Goal: Task Accomplishment & Management: Use online tool/utility

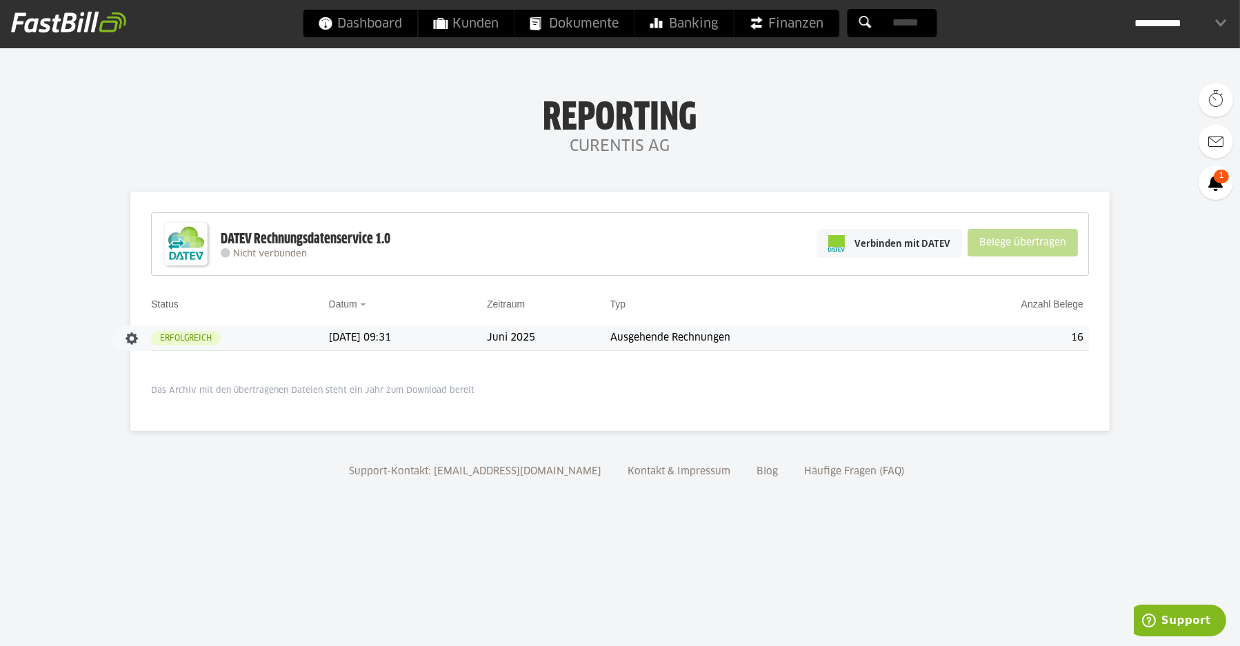
click at [231, 337] on td "Erfolgreich" at bounding box center [240, 339] width 178 height 26
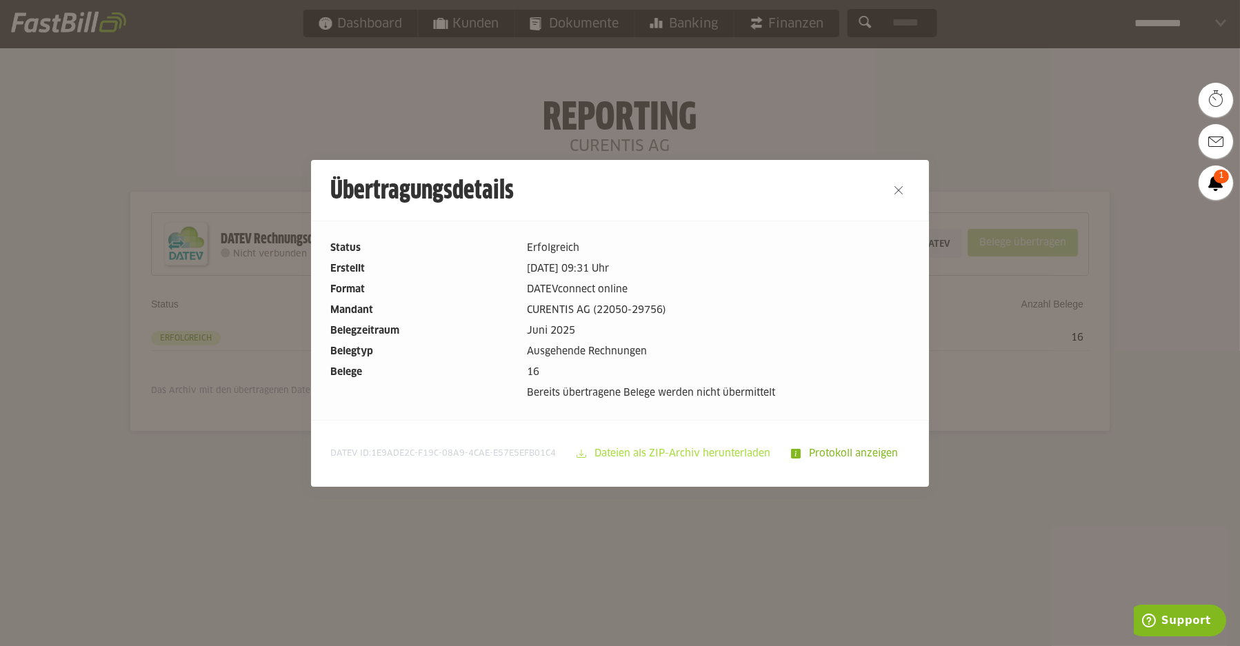
click at [620, 451] on slot "Dateien als ZIP-Archiv herunterladen" at bounding box center [683, 454] width 195 height 26
click at [898, 193] on button "Close" at bounding box center [899, 190] width 22 height 22
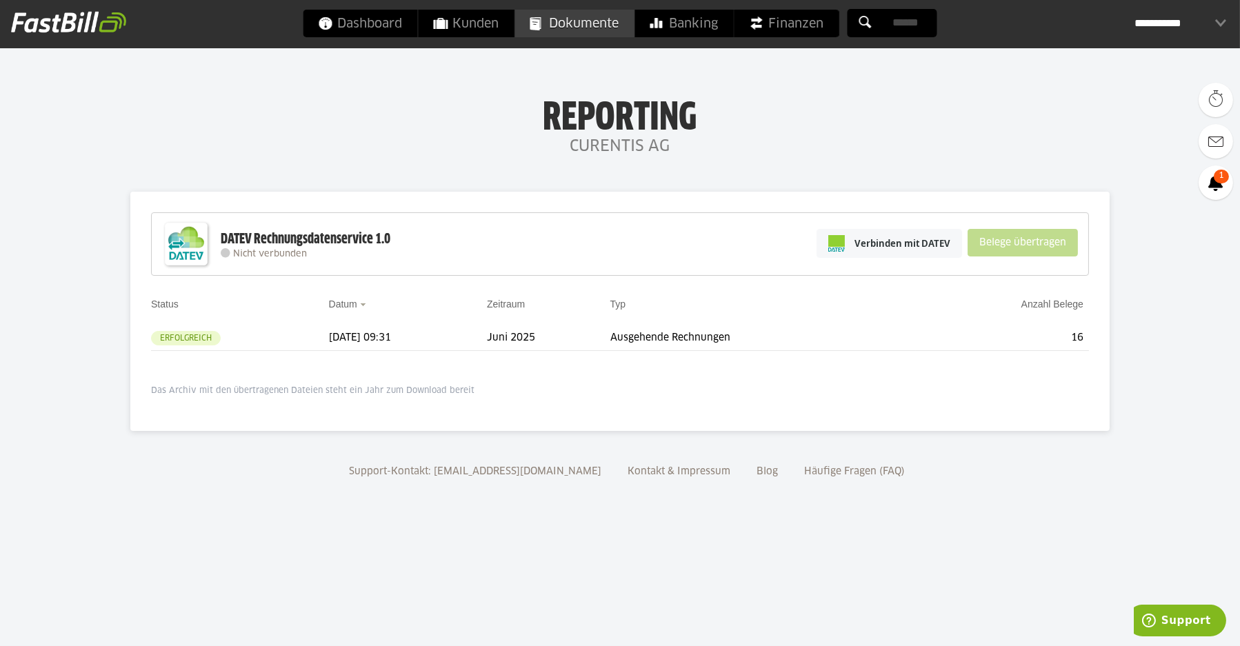
click at [589, 19] on span "Dokumente" at bounding box center [574, 24] width 89 height 28
click at [863, 248] on span "Verbinden mit DATEV" at bounding box center [903, 244] width 96 height 14
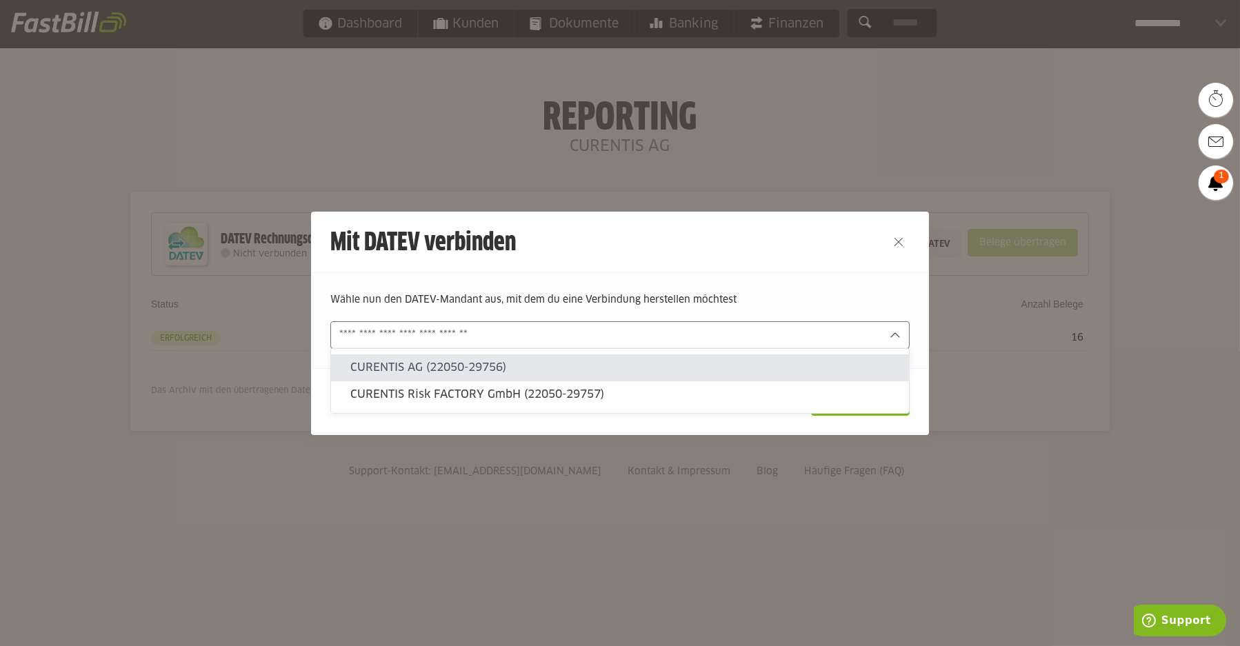
click at [894, 334] on icon at bounding box center [895, 335] width 11 height 11
click at [385, 371] on slot "CURENTIS AG (22050-29756)" at bounding box center [624, 367] width 548 height 15
type input "**********"
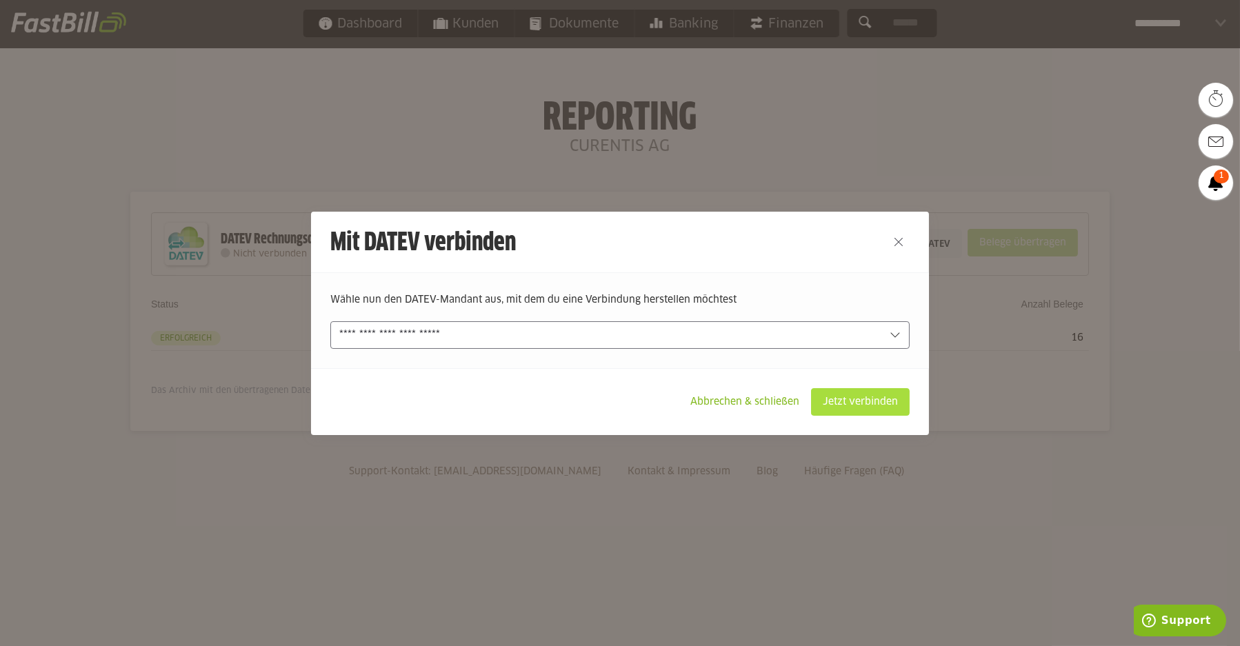
click at [846, 399] on slot "Jetzt verbinden" at bounding box center [860, 402] width 97 height 26
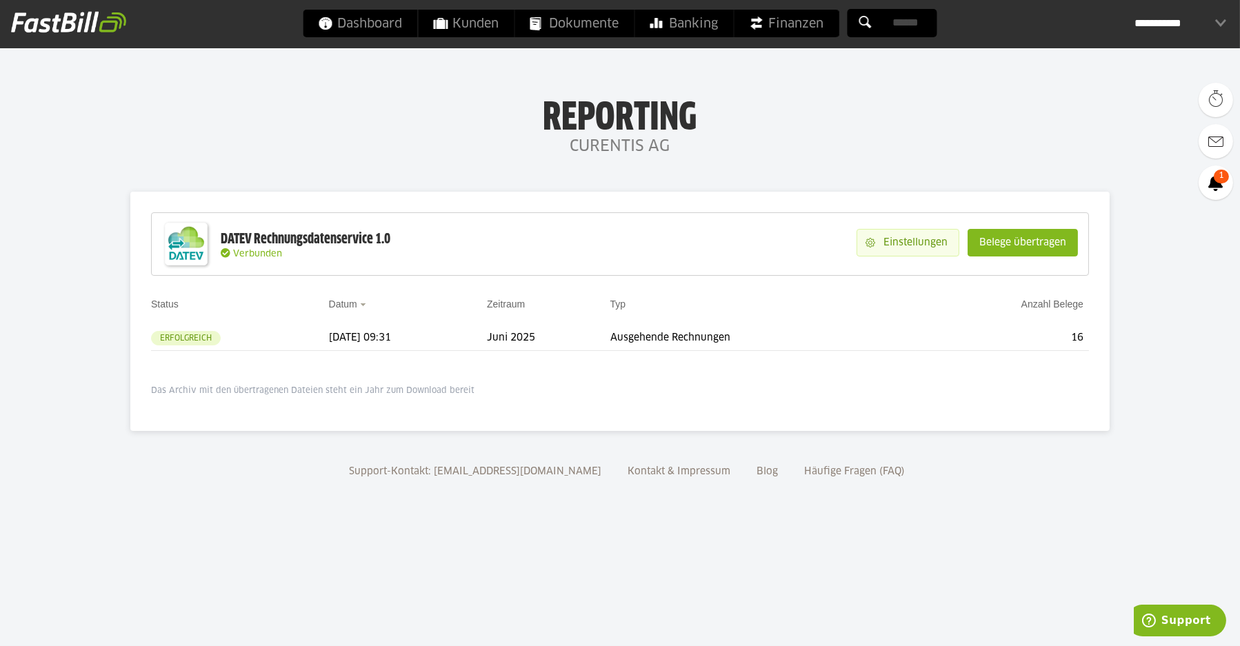
click at [888, 243] on slot "Einstellungen" at bounding box center [916, 243] width 83 height 26
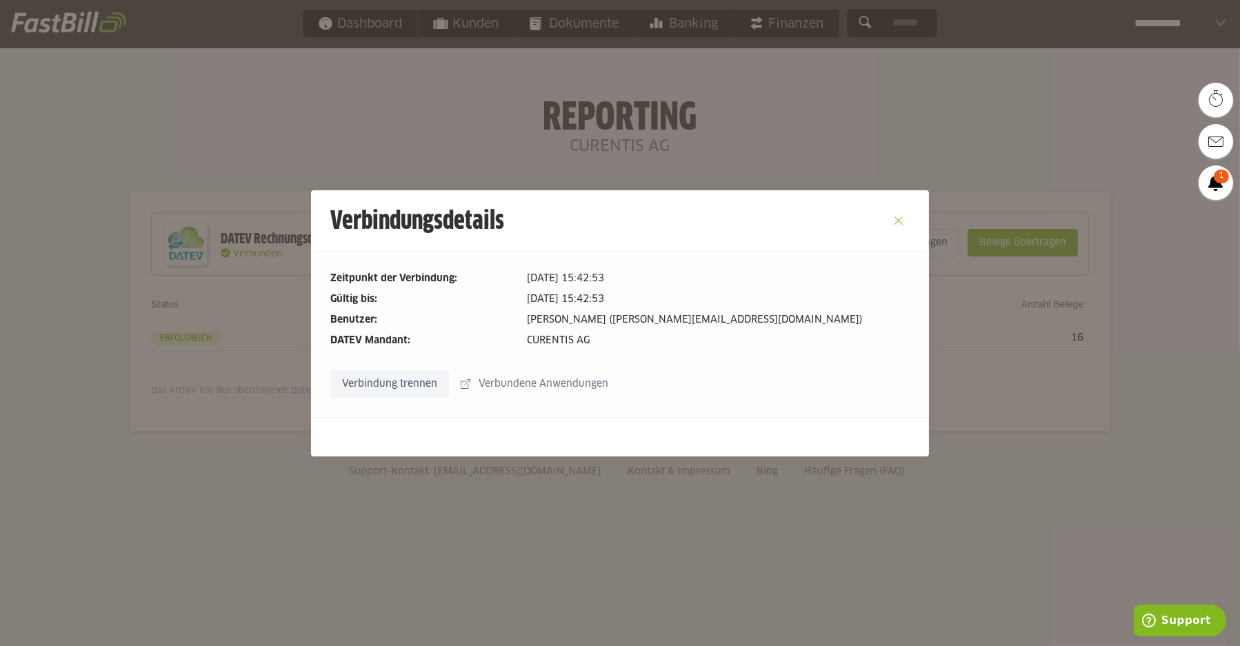
click at [899, 221] on button "Close" at bounding box center [899, 221] width 22 height 22
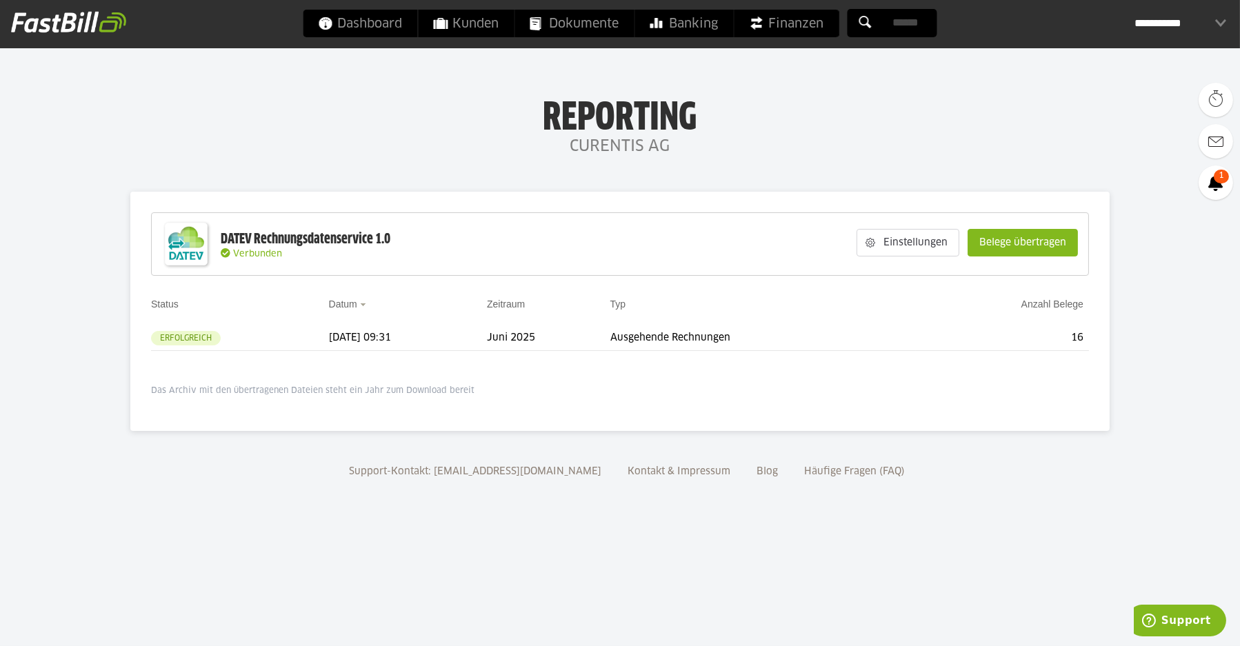
click at [1219, 23] on div "**********" at bounding box center [1180, 24] width 91 height 28
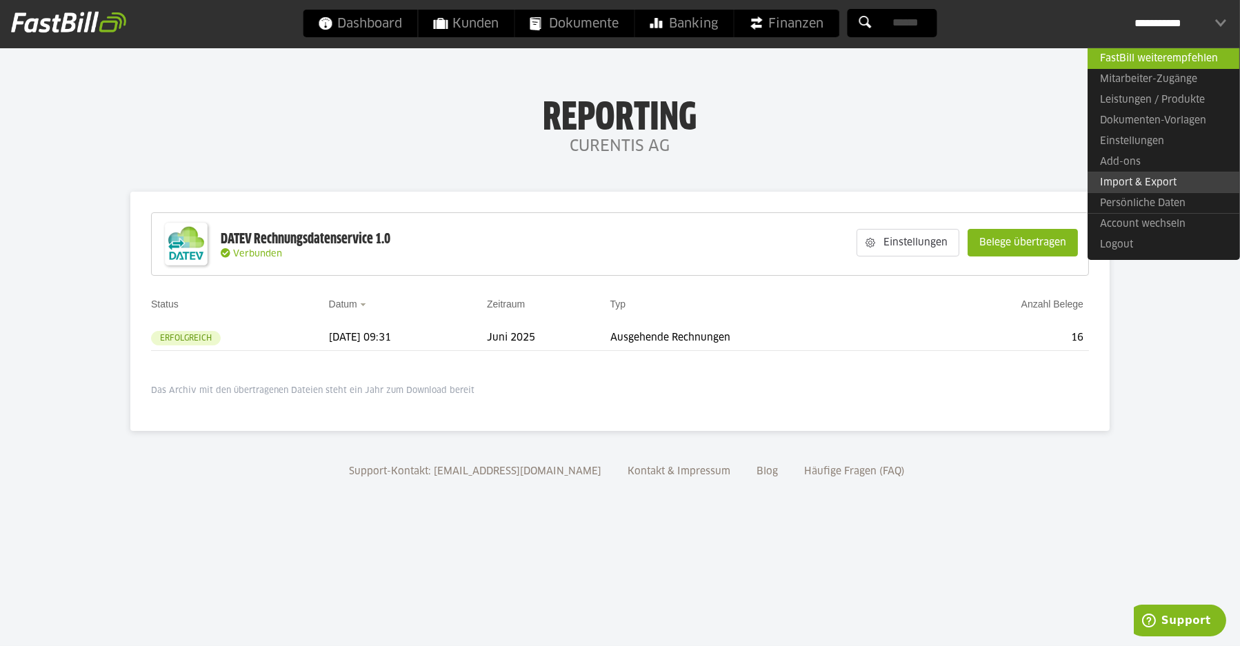
click at [1137, 184] on link "Import & Export" at bounding box center [1164, 182] width 152 height 21
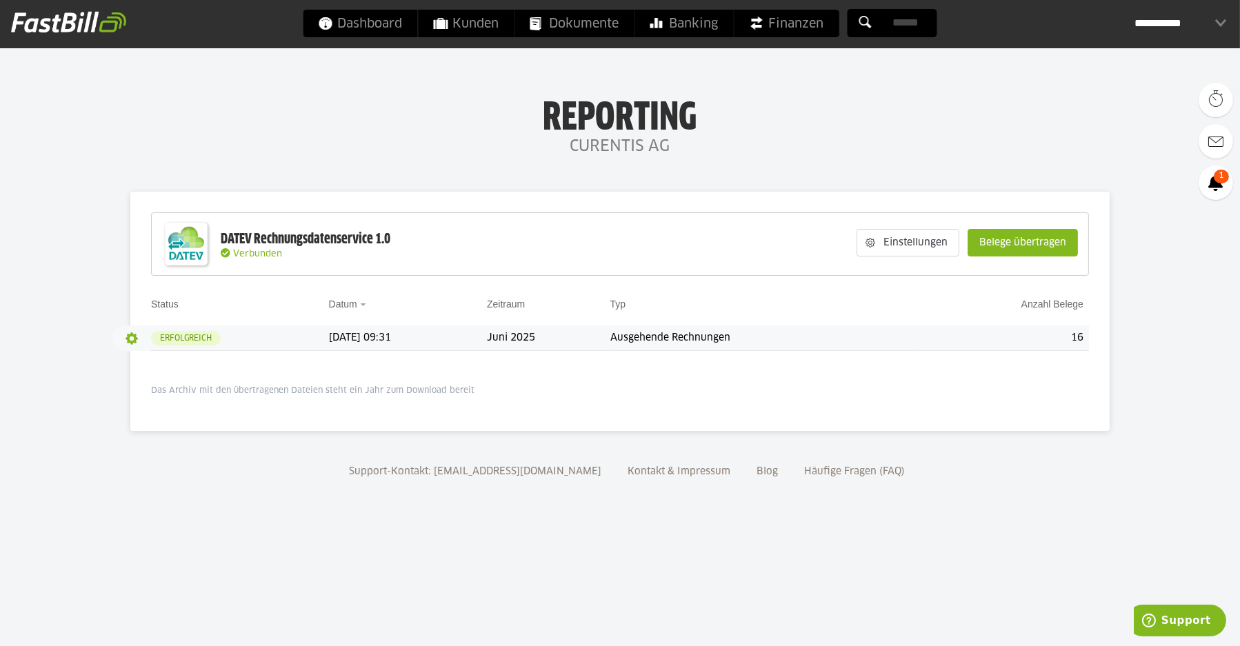
click at [132, 338] on button "button" at bounding box center [131, 338] width 23 height 23
click at [139, 372] on slot "Protokoll" at bounding box center [161, 365] width 48 height 14
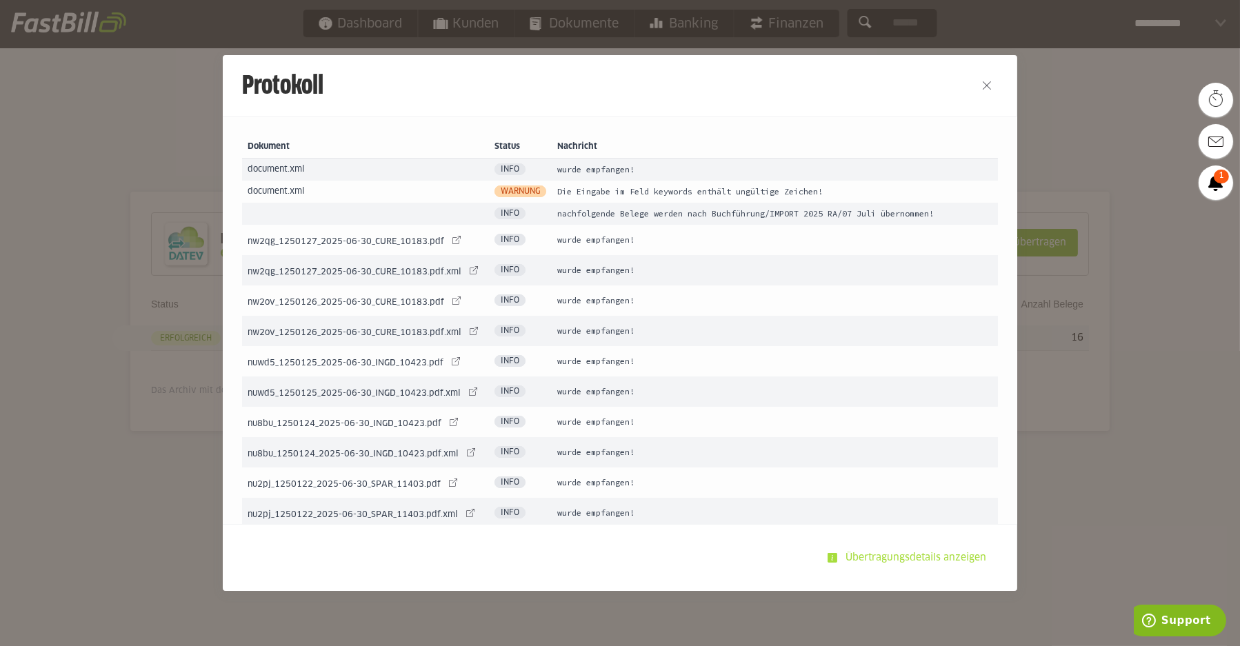
click at [918, 557] on slot "Übertragungsdetails anzeigen" at bounding box center [917, 558] width 160 height 26
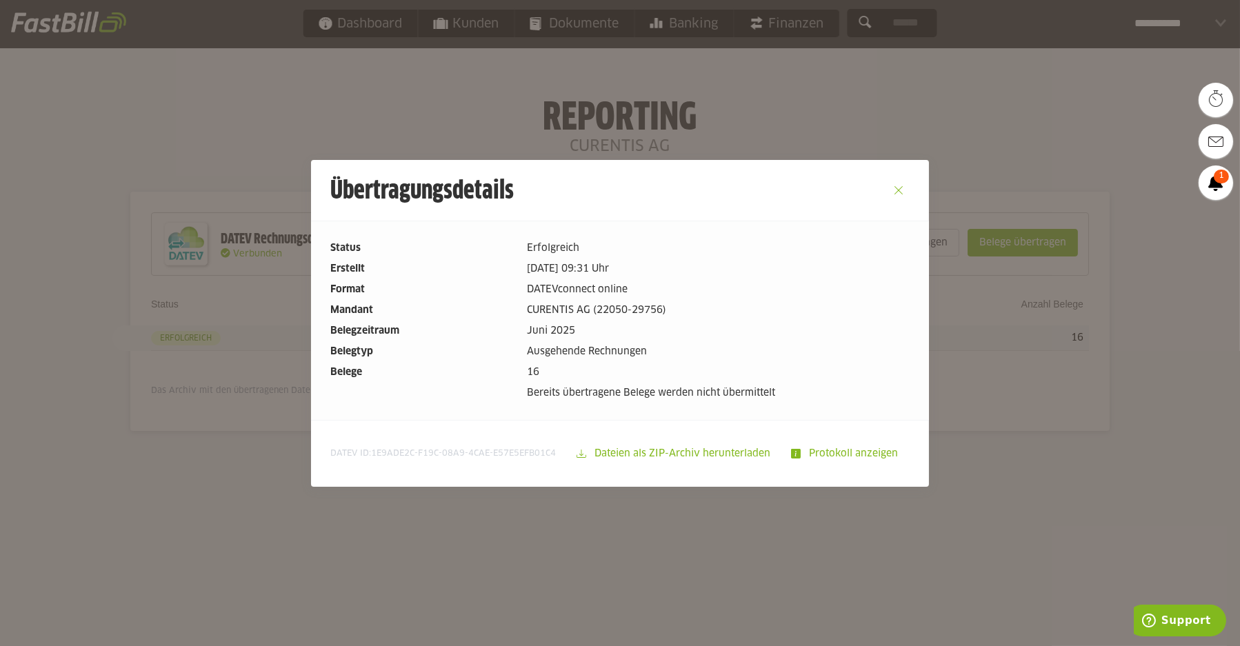
click at [904, 193] on button "Close" at bounding box center [899, 190] width 22 height 22
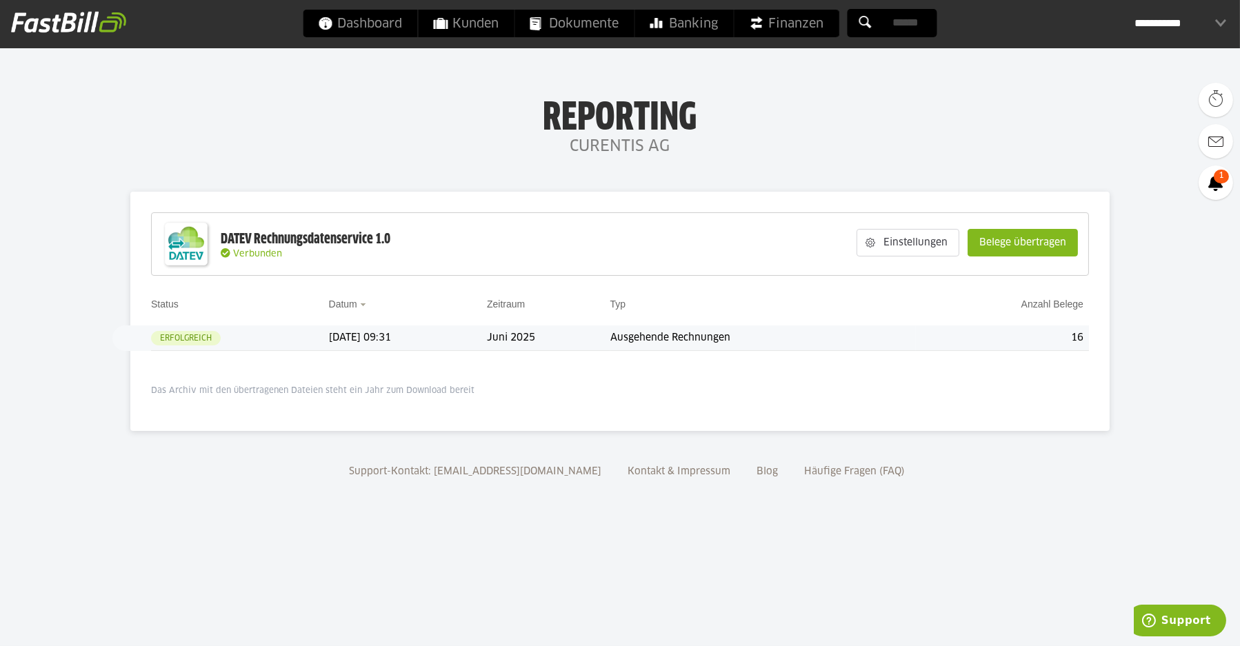
click at [1225, 22] on div "**********" at bounding box center [1180, 24] width 91 height 28
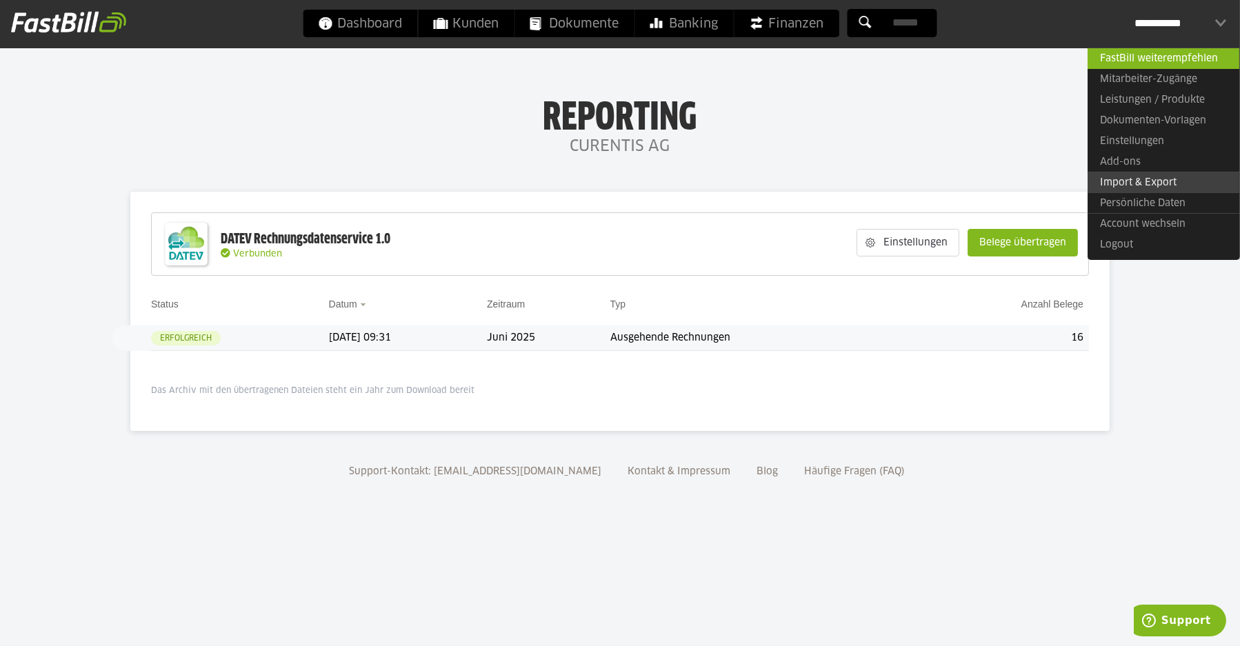
click at [1119, 180] on link "Import & Export" at bounding box center [1164, 182] width 152 height 21
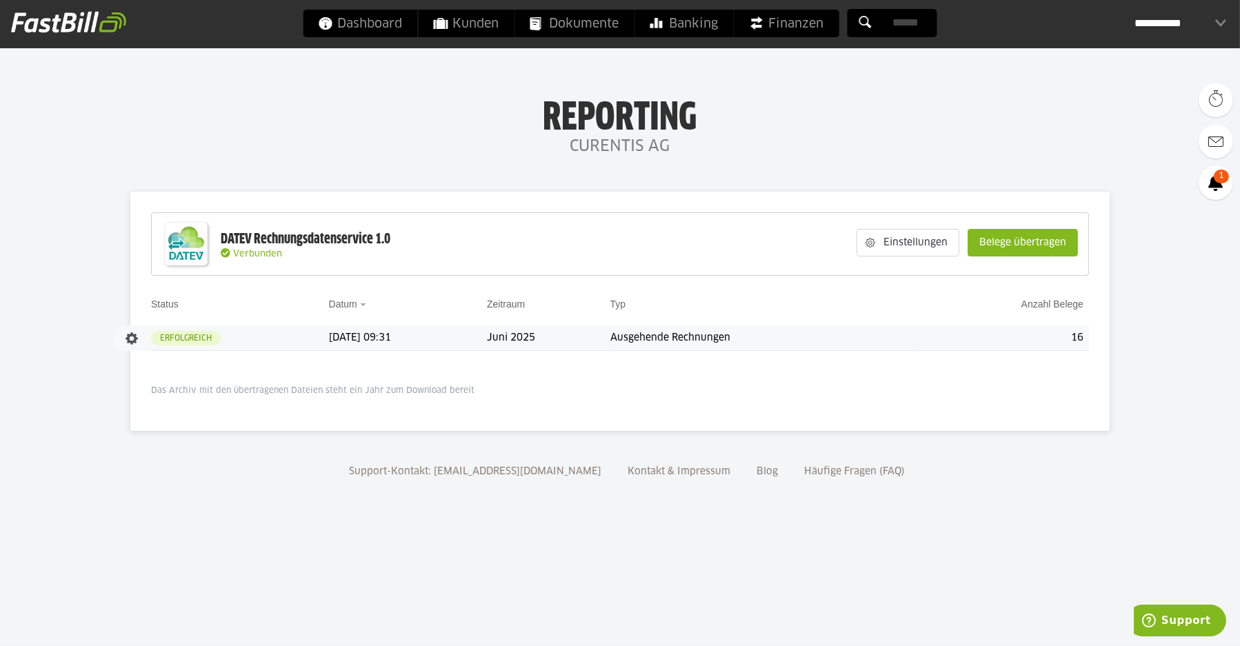
click at [692, 334] on td "Ausgehende Rechnungen" at bounding box center [763, 339] width 306 height 26
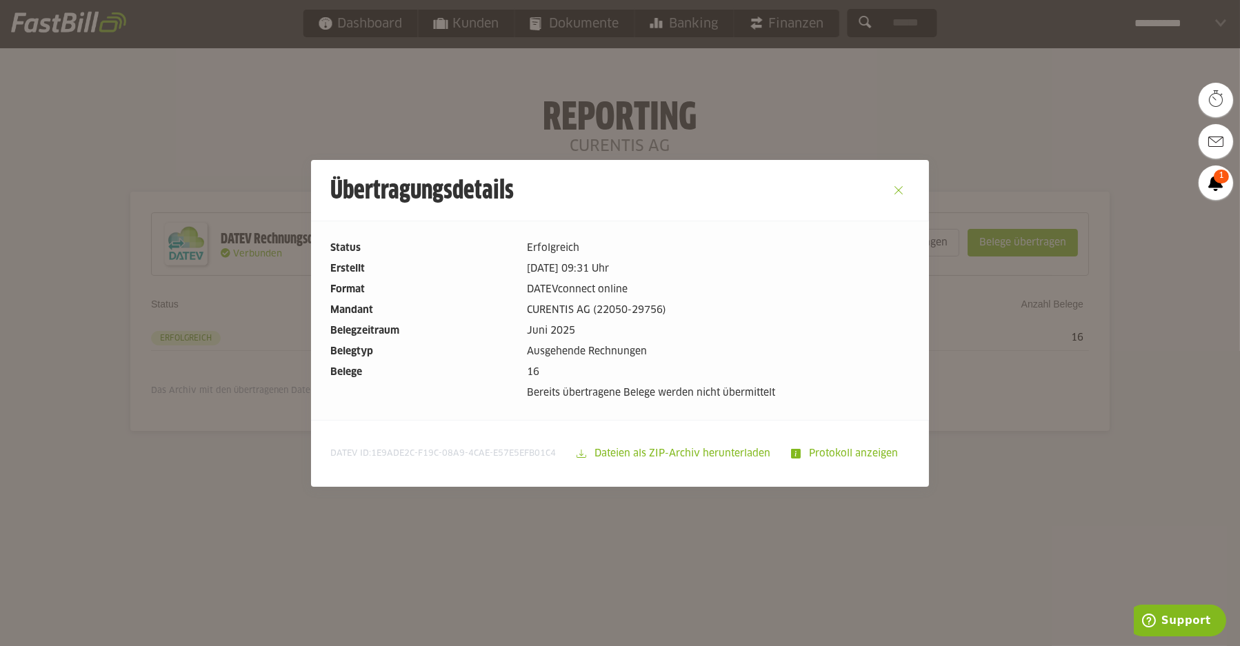
click at [902, 191] on button "Close" at bounding box center [899, 190] width 22 height 22
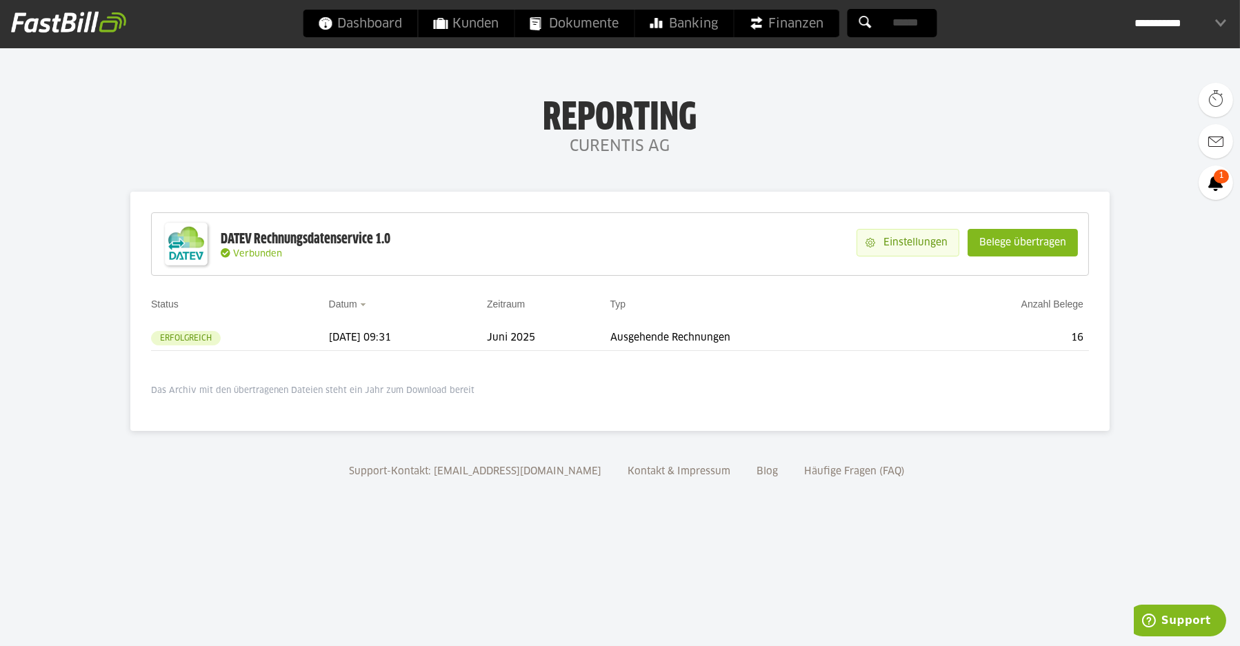
click at [929, 241] on slot "Einstellungen" at bounding box center [916, 243] width 83 height 26
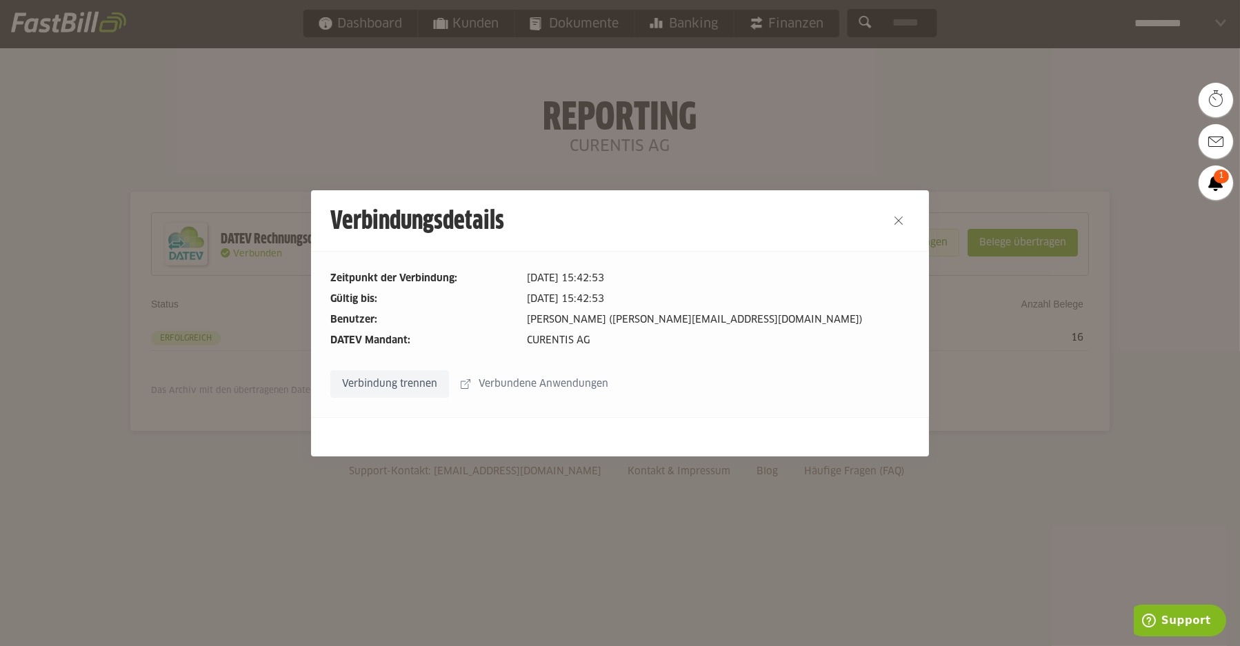
click at [929, 241] on div at bounding box center [620, 323] width 1240 height 646
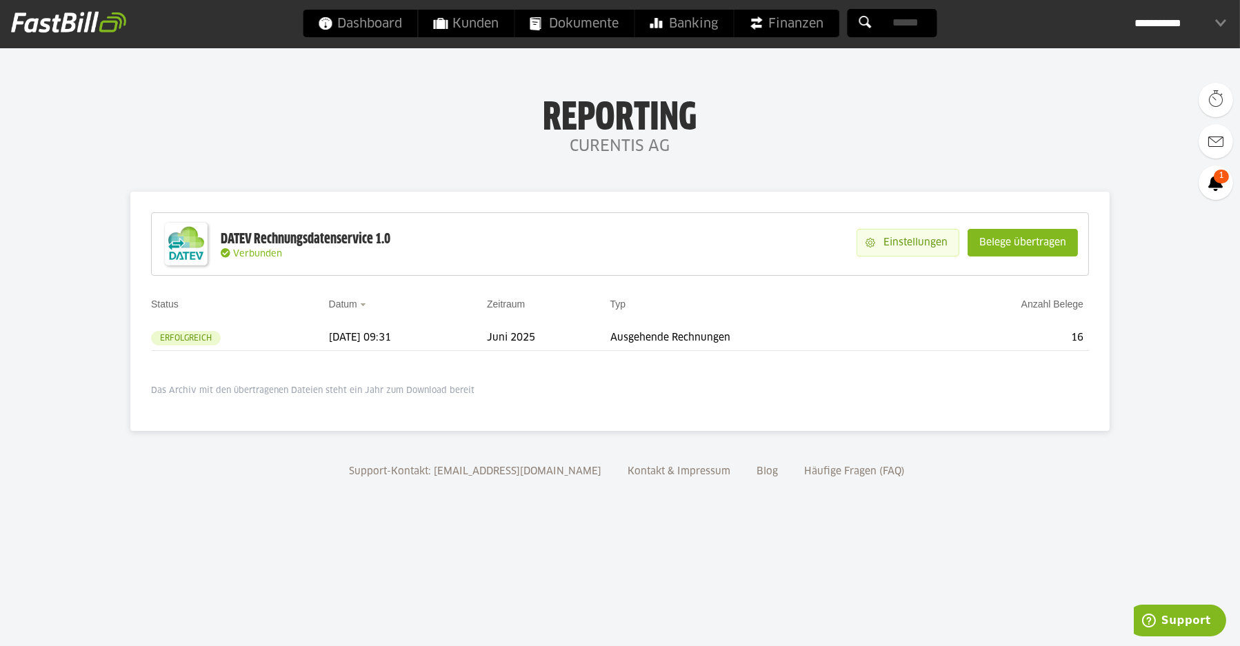
click at [928, 241] on slot "Einstellungen" at bounding box center [916, 243] width 83 height 26
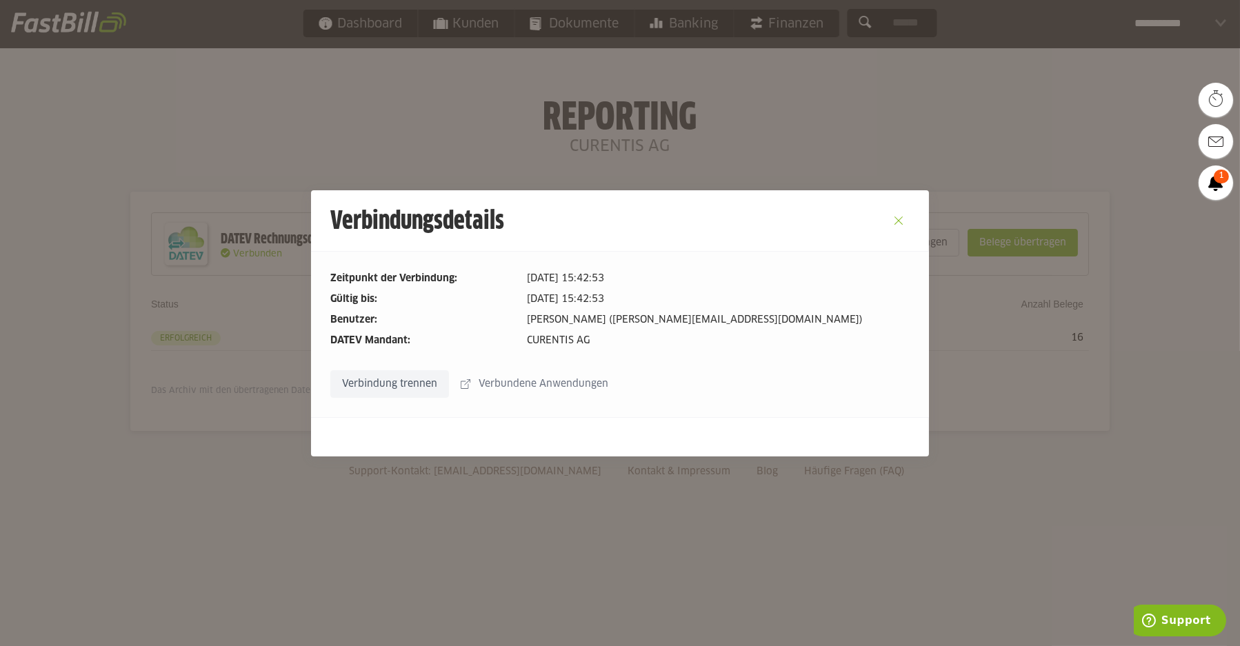
click at [897, 223] on button "Close" at bounding box center [899, 221] width 22 height 22
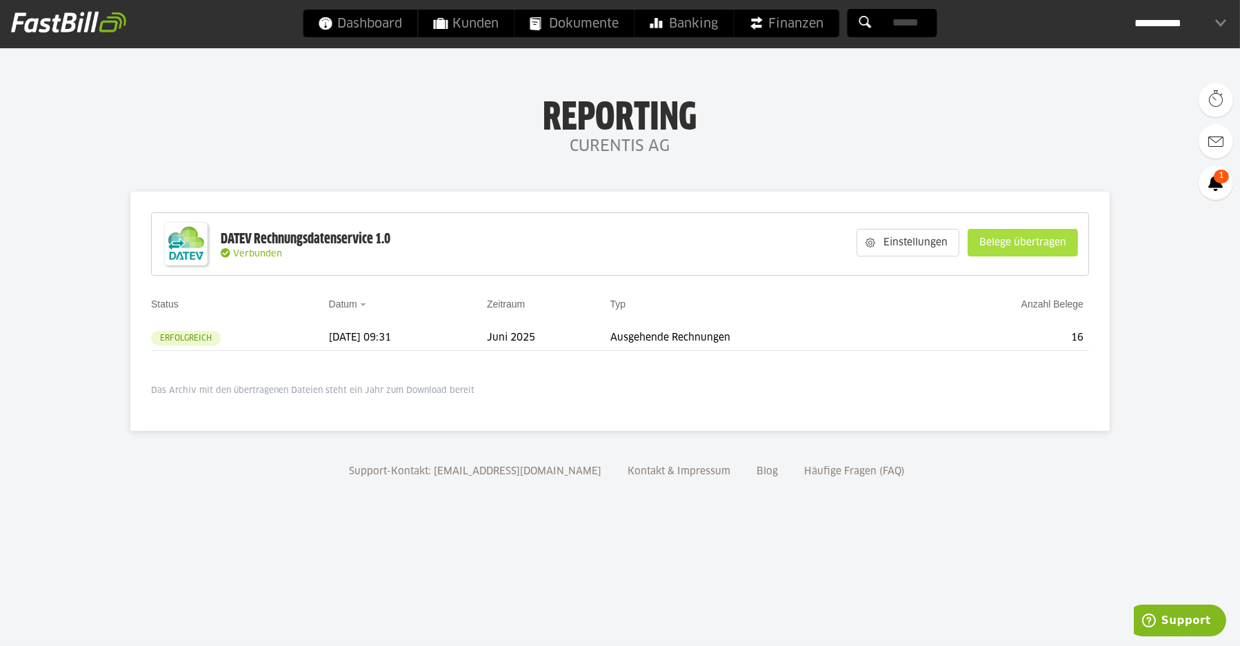
click at [1001, 243] on slot "Belege übertragen" at bounding box center [1022, 243] width 109 height 26
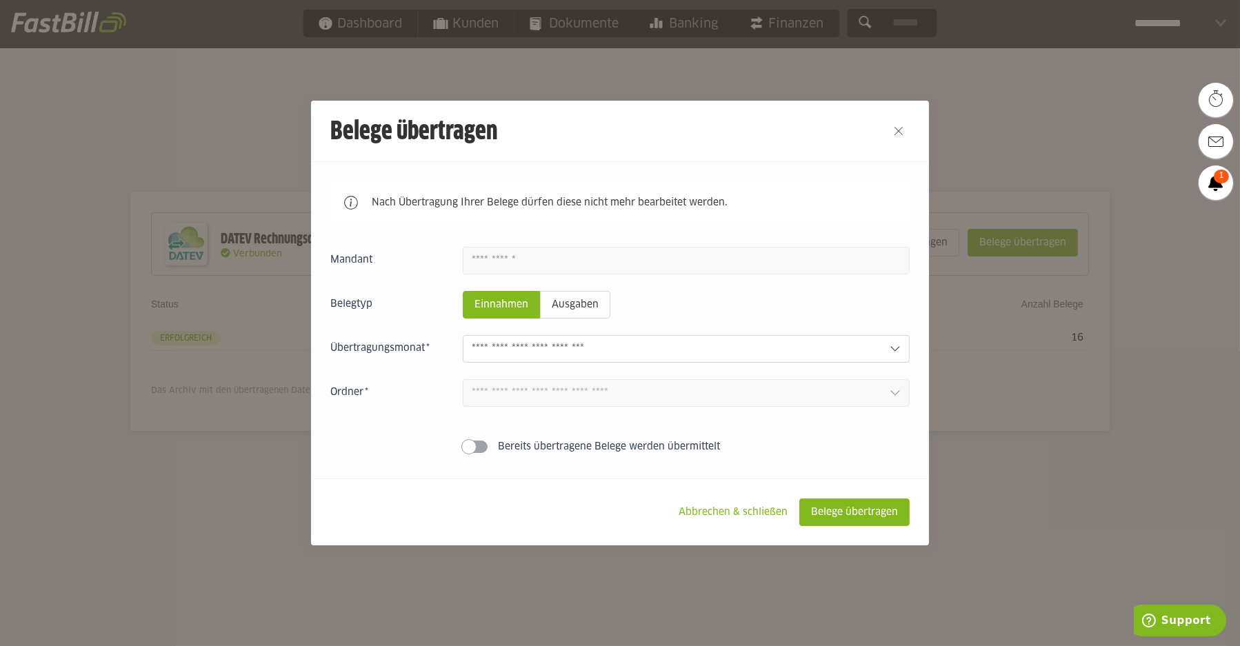
click at [894, 348] on icon at bounding box center [895, 348] width 11 height 11
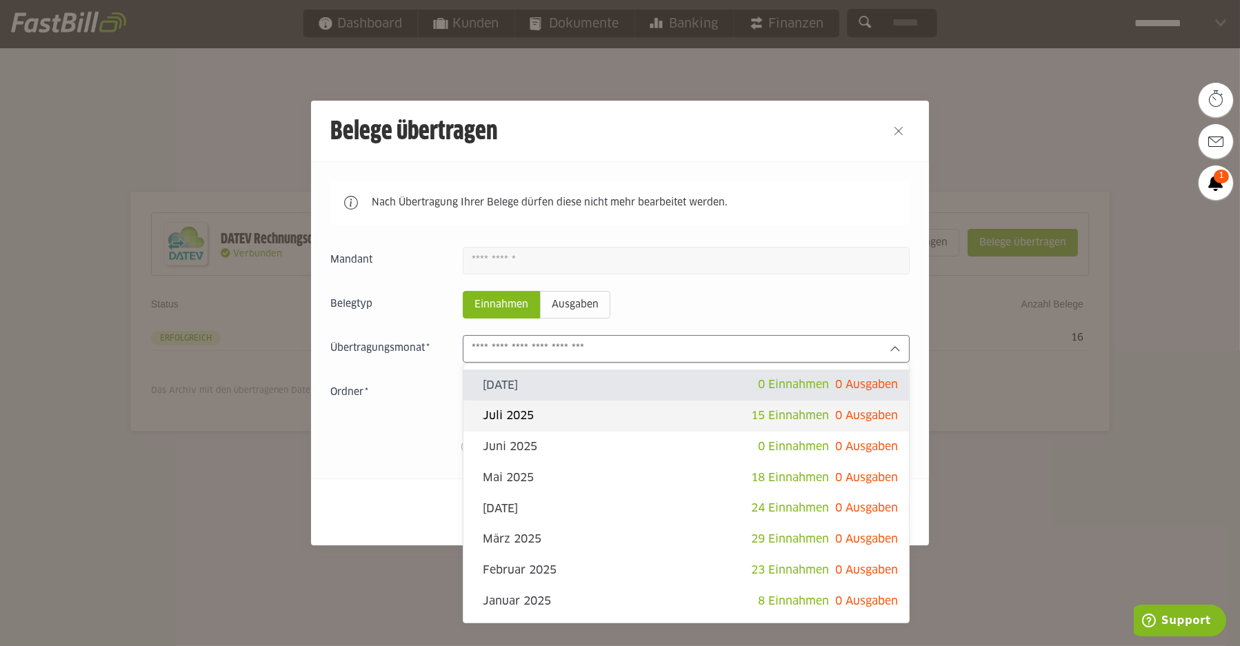
click at [701, 414] on slot "Juli 2025" at bounding box center [617, 415] width 268 height 15
type input "*********"
type input "*******"
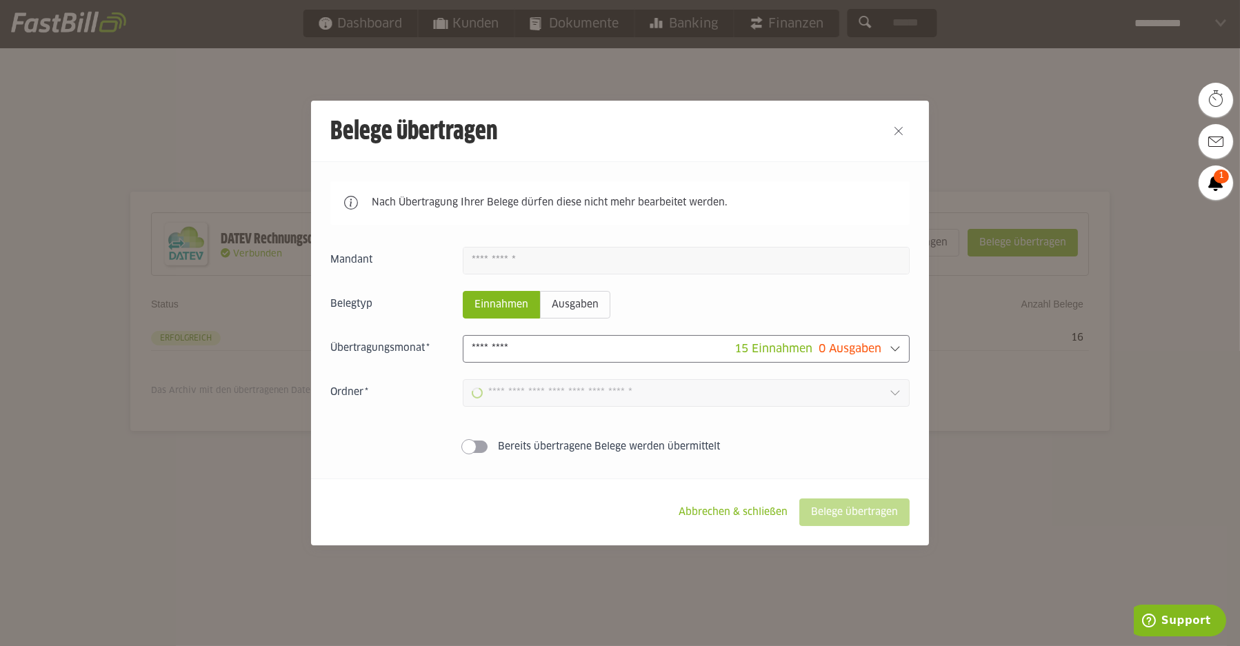
type input "**********"
click at [466, 449] on span at bounding box center [468, 446] width 15 height 15
click at [481, 447] on span at bounding box center [481, 446] width 15 height 15
click at [755, 511] on slot "Abbrechen & schließen" at bounding box center [733, 512] width 131 height 26
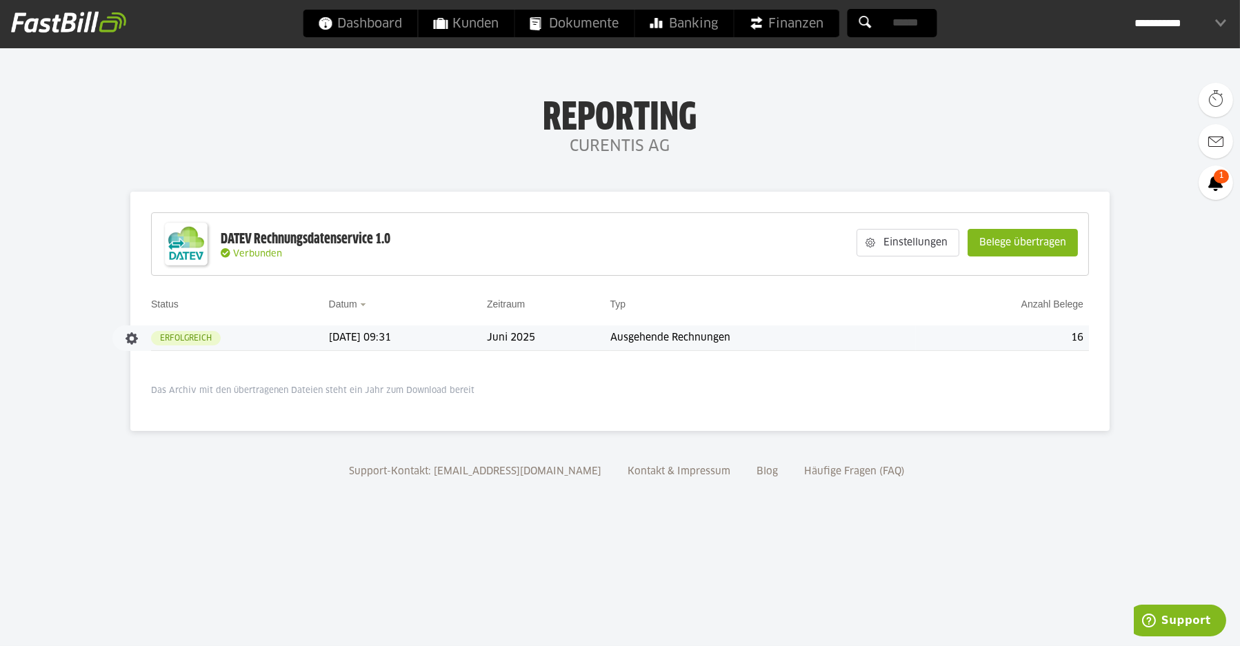
click at [0, 0] on slot "Erfolgreich" at bounding box center [0, 0] width 0 height 0
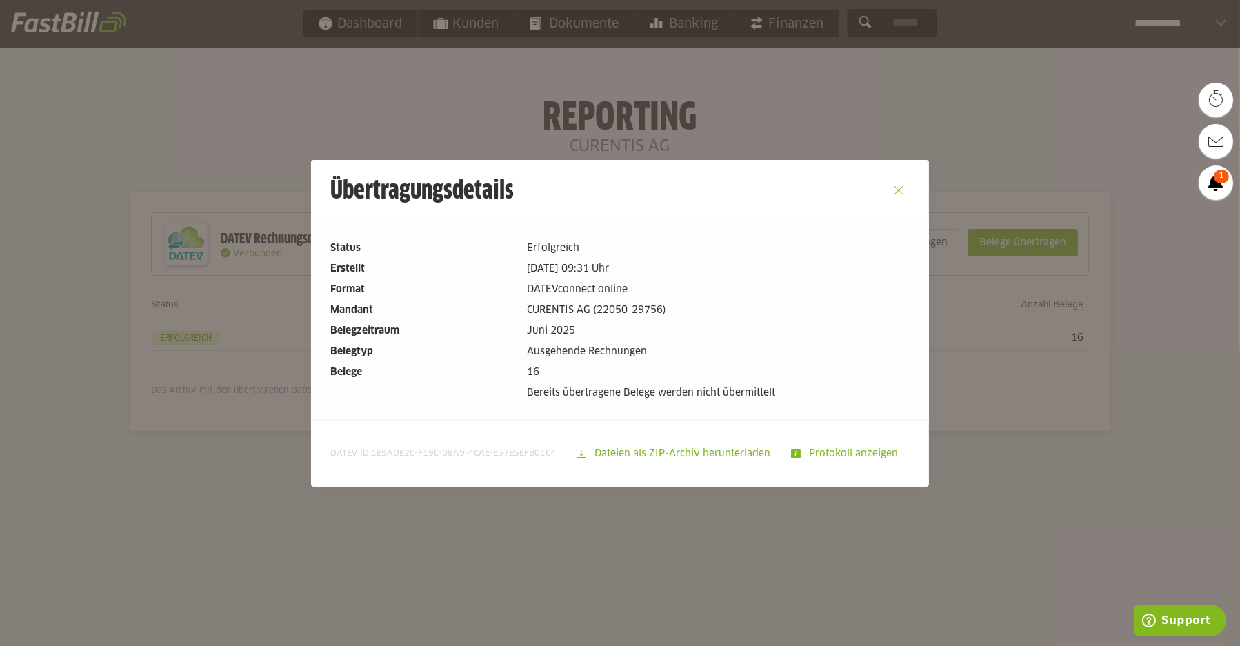
click at [901, 193] on button "Close" at bounding box center [899, 190] width 22 height 22
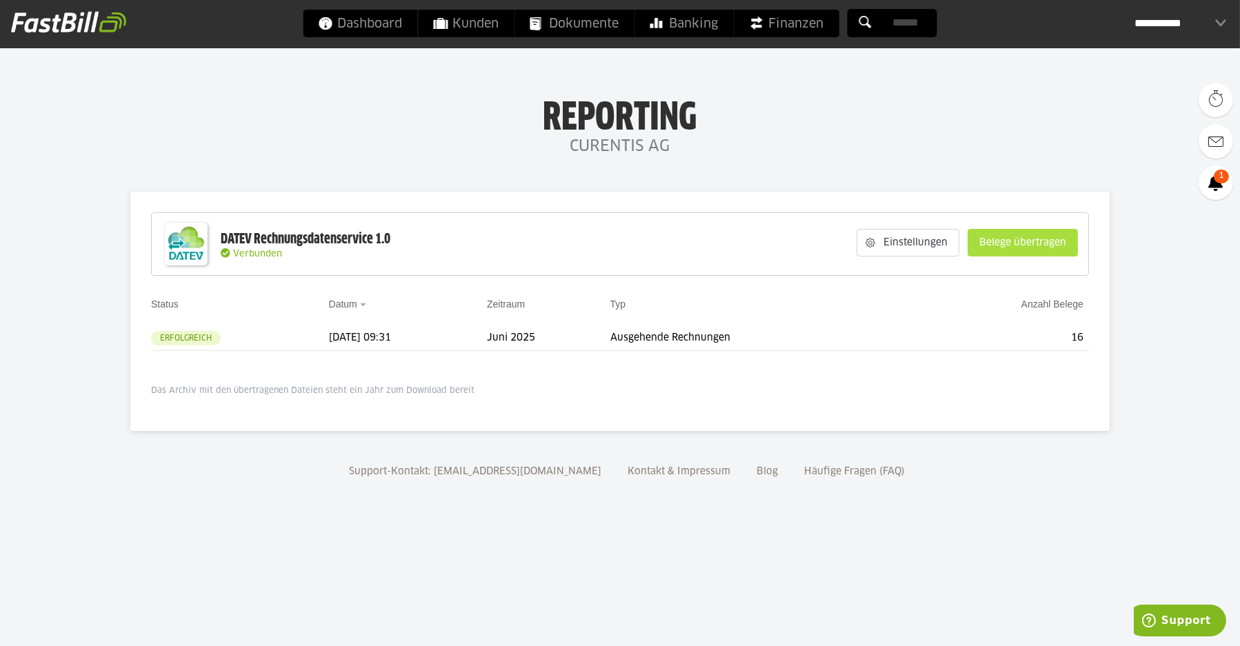
click at [1042, 240] on slot "Belege übertragen" at bounding box center [1022, 243] width 109 height 26
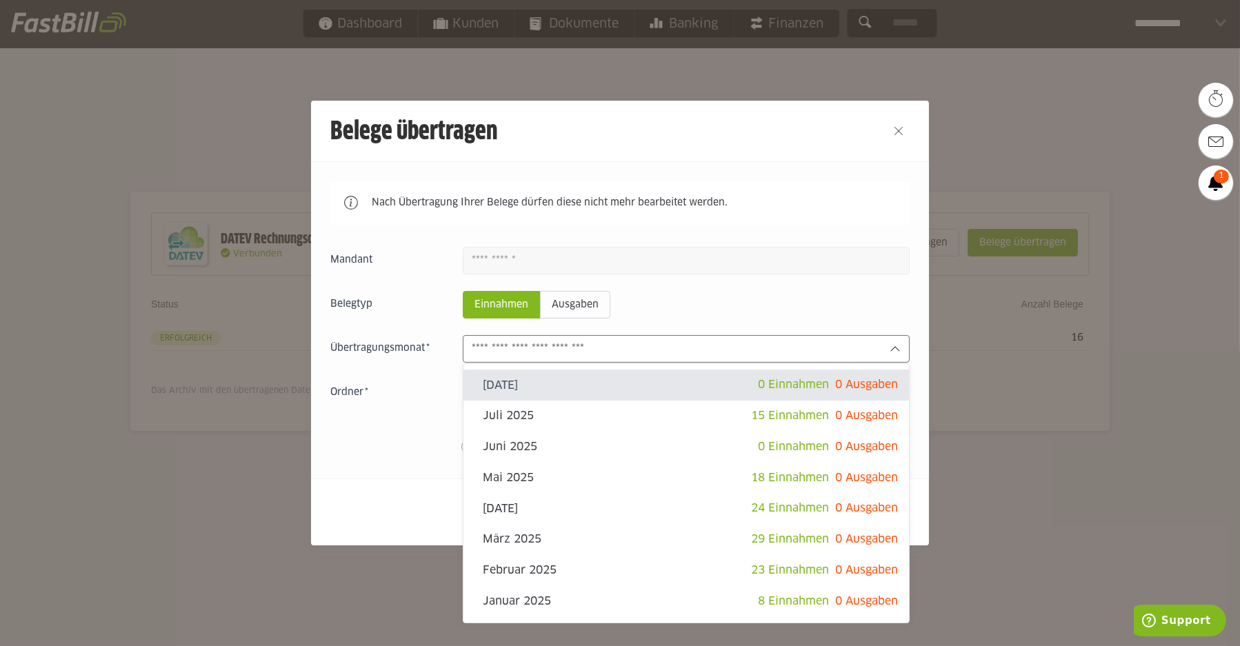
click at [894, 348] on icon at bounding box center [895, 348] width 11 height 11
click at [597, 414] on slot "Juli 2025" at bounding box center [617, 415] width 268 height 15
type input "*********"
type input "*******"
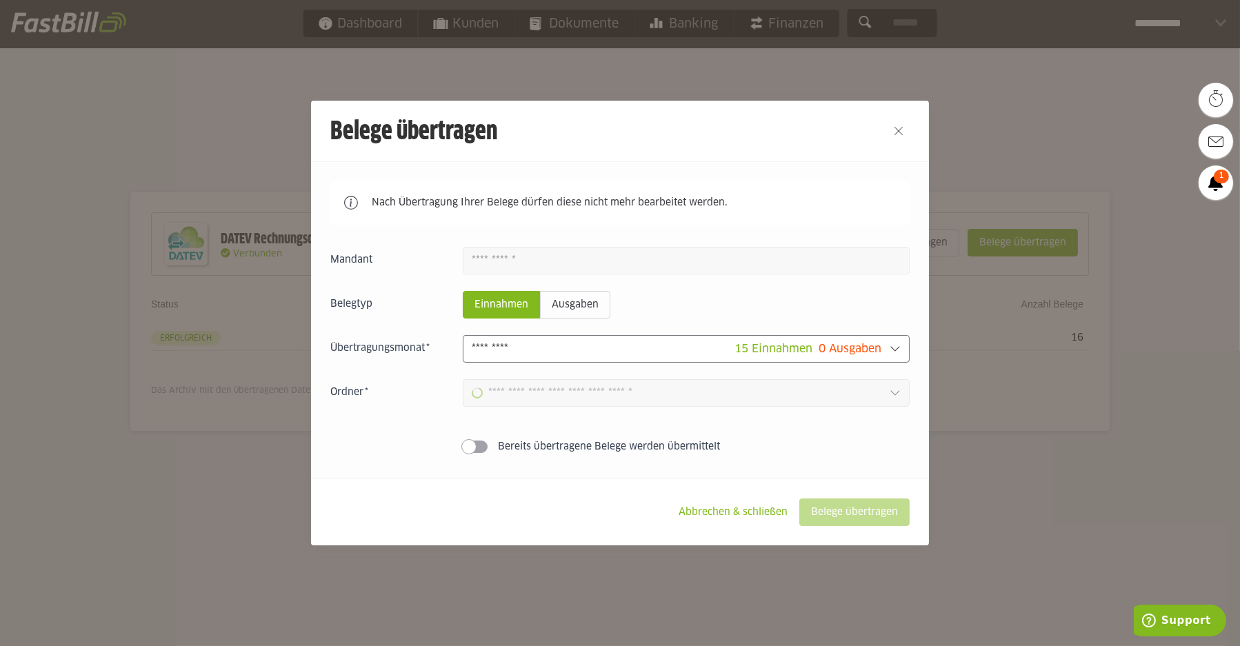
type input "**********"
click at [873, 514] on slot "Belege übertragen" at bounding box center [854, 512] width 109 height 26
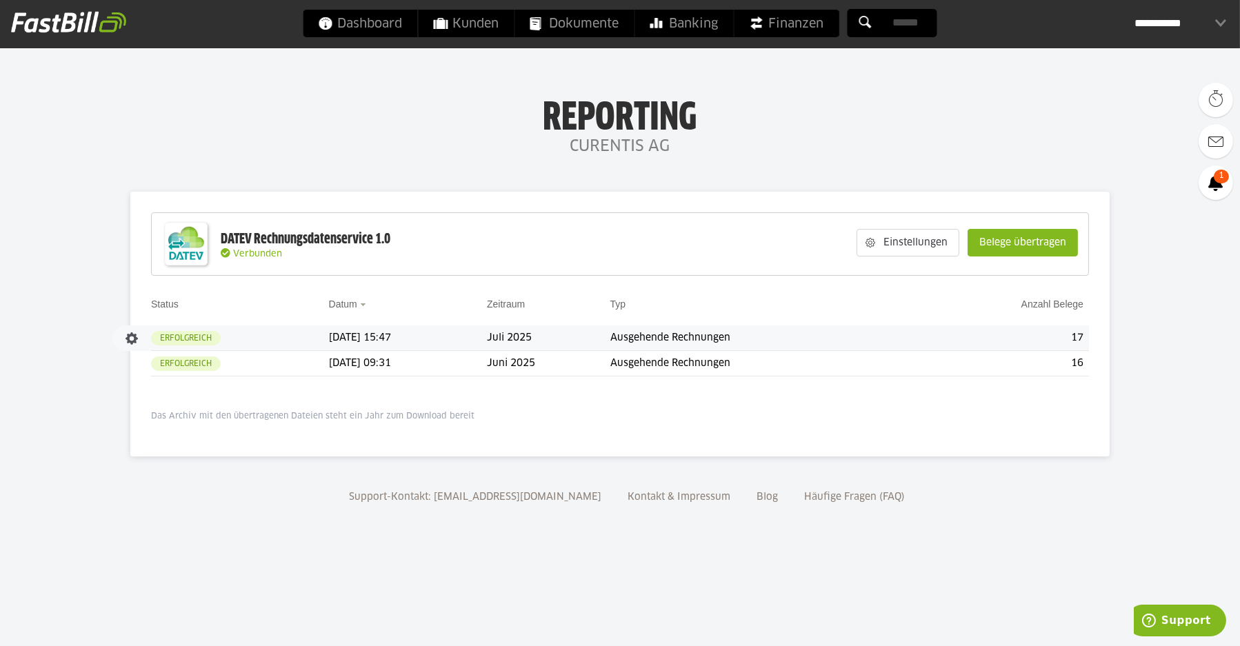
click at [739, 332] on td "Ausgehende Rechnungen" at bounding box center [763, 339] width 306 height 26
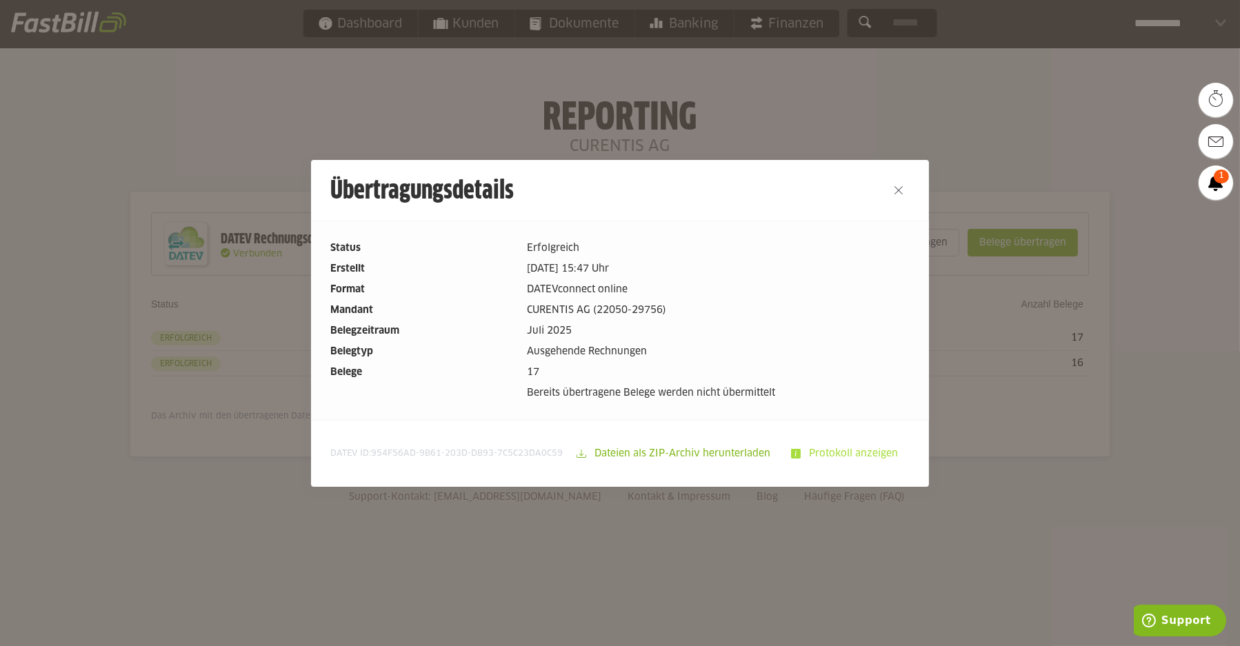
click at [875, 456] on slot "Protokoll anzeigen" at bounding box center [855, 454] width 108 height 26
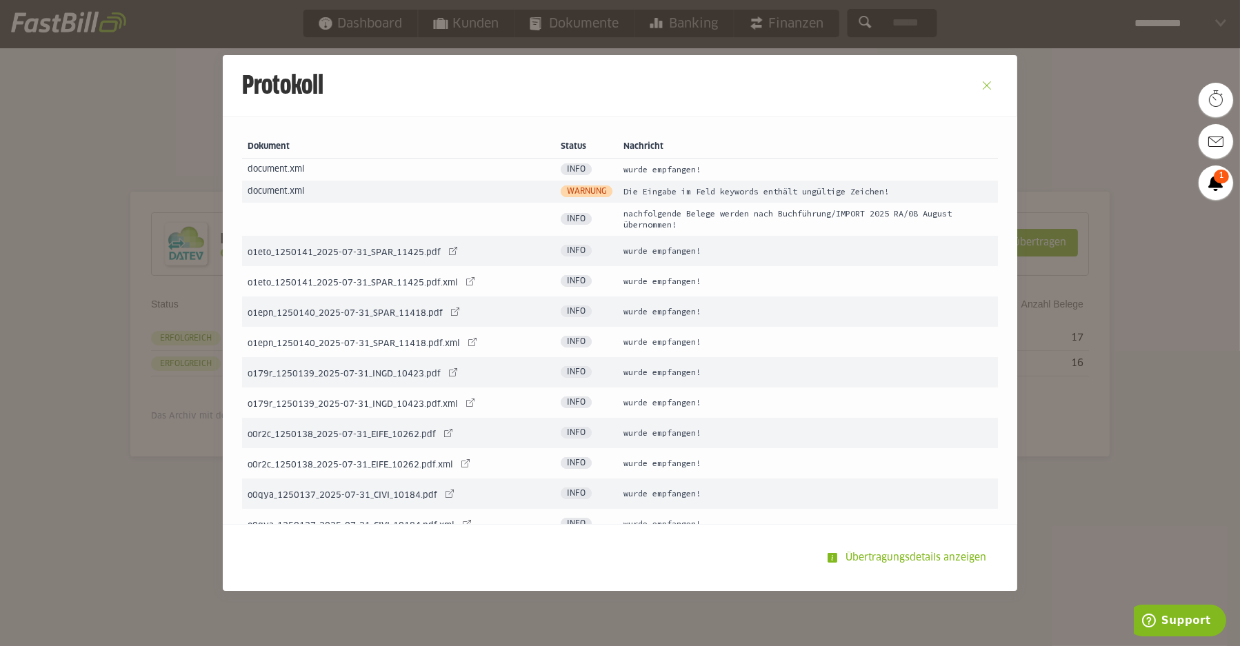
click at [990, 88] on button "Close" at bounding box center [987, 85] width 22 height 22
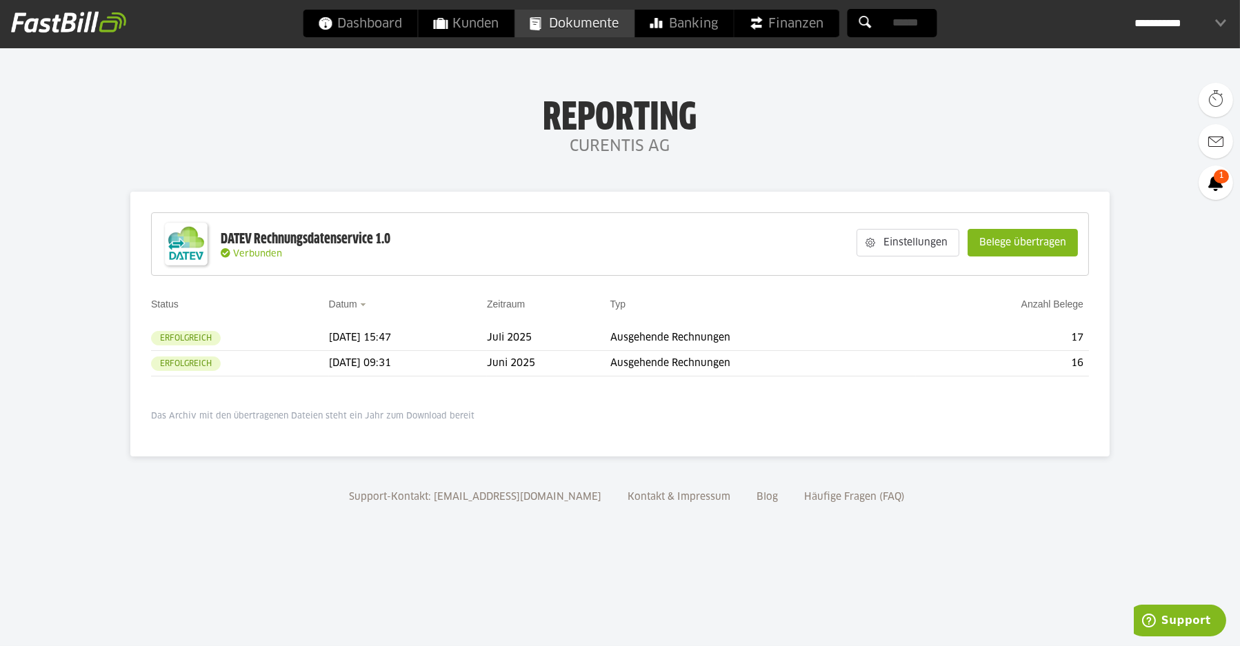
click at [607, 27] on span "Dokumente" at bounding box center [574, 24] width 89 height 28
click at [130, 335] on button "button" at bounding box center [131, 338] width 23 height 23
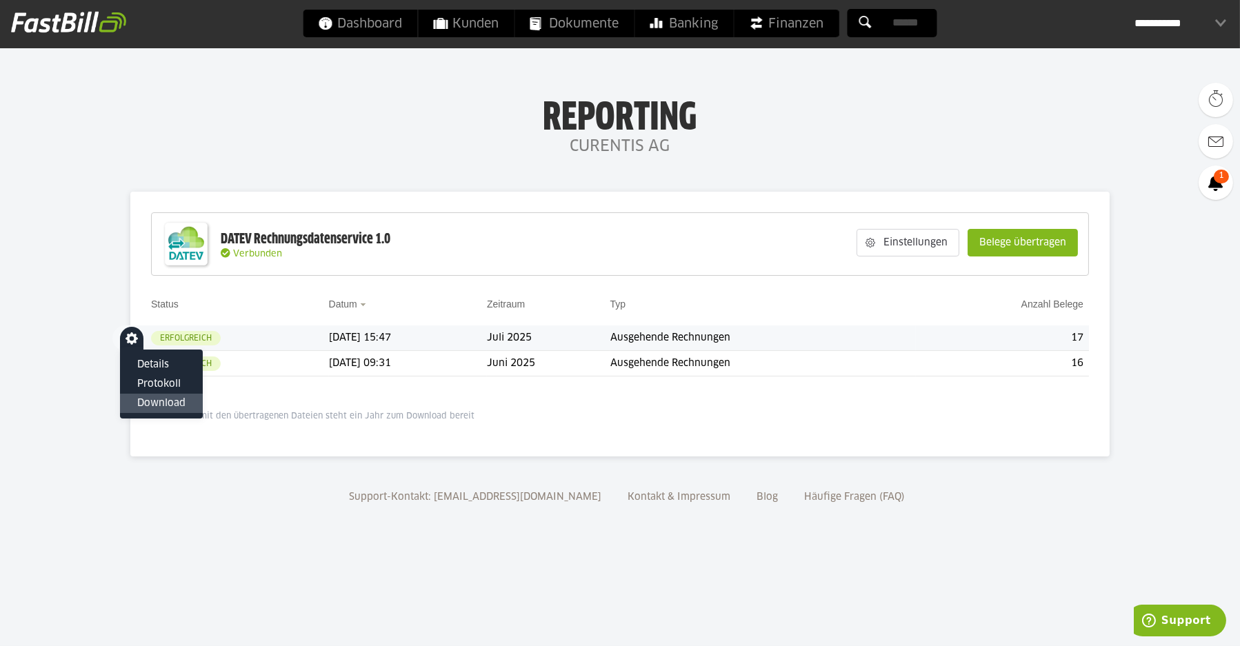
click at [144, 372] on slot "Download" at bounding box center [161, 365] width 48 height 14
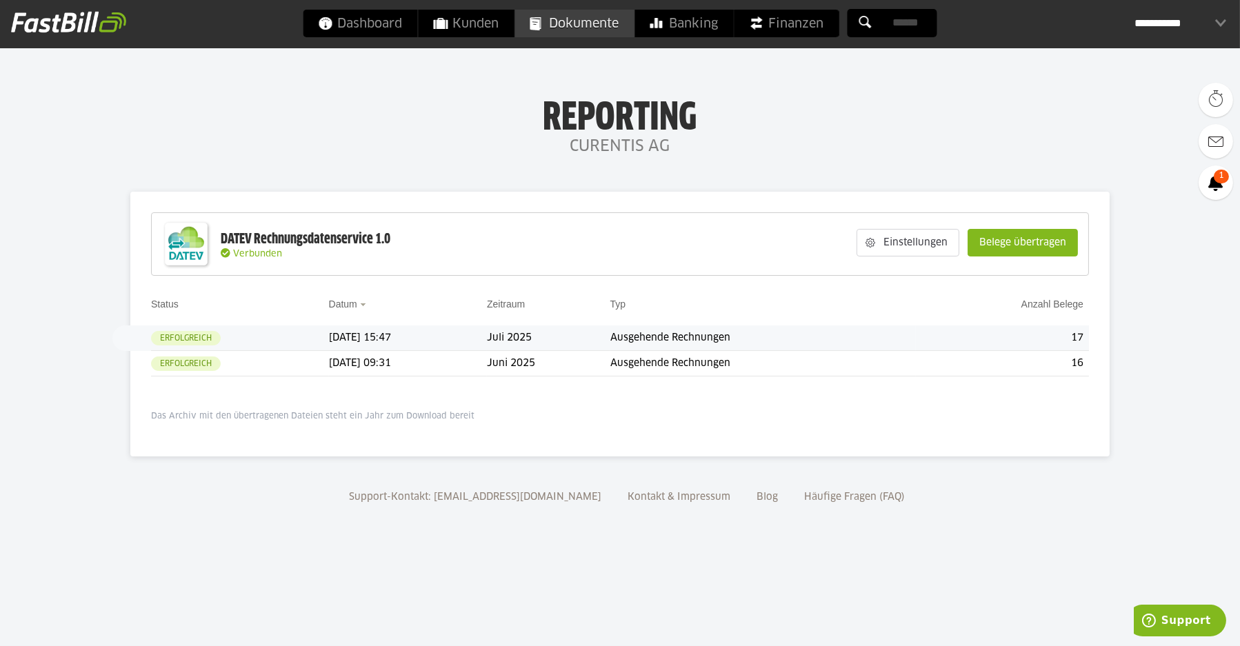
click at [568, 26] on span "Dokumente" at bounding box center [574, 24] width 89 height 28
